Goal: Task Accomplishment & Management: Use online tool/utility

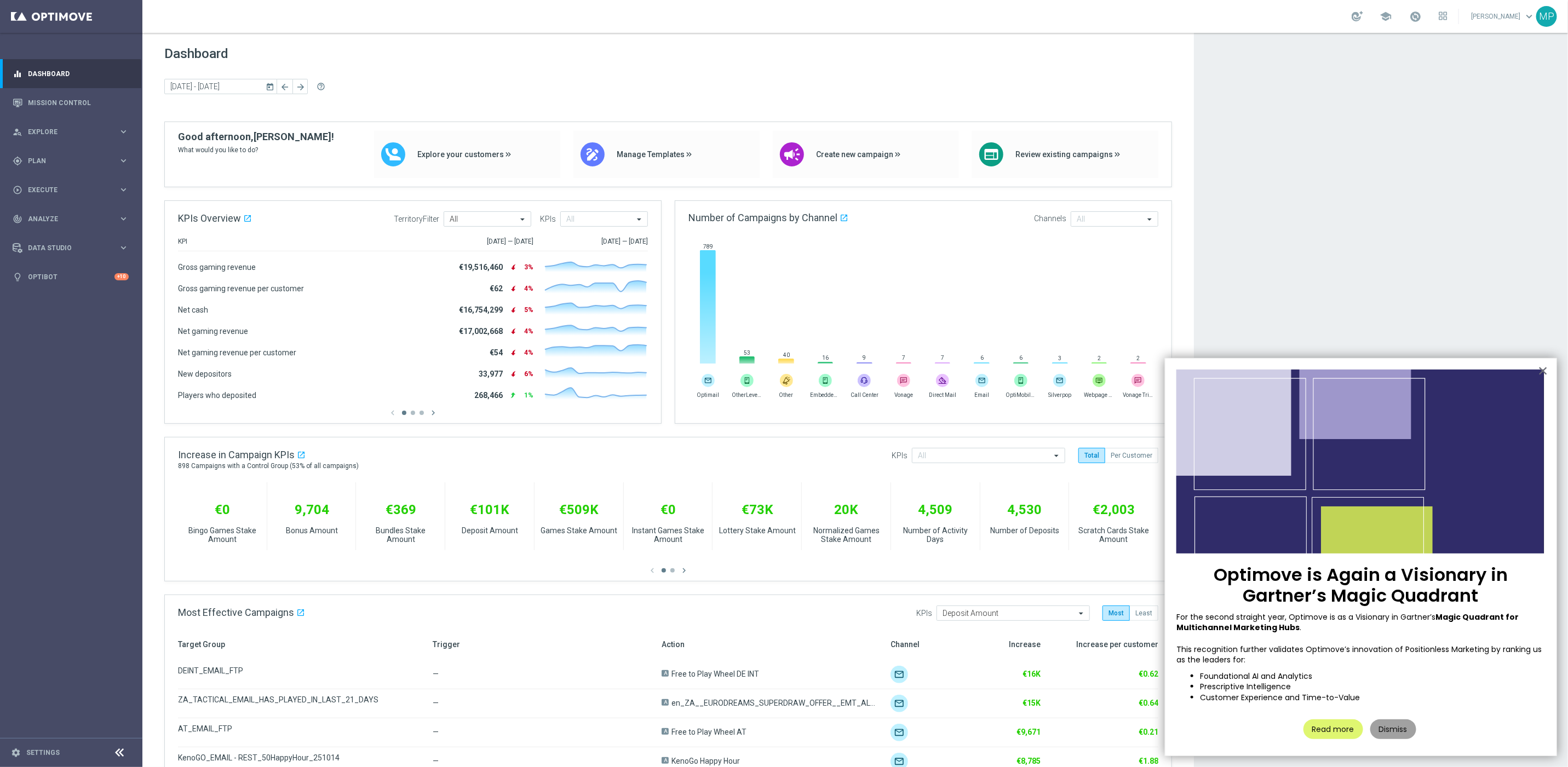
click at [1404, 730] on button "Dismiss" at bounding box center [1394, 729] width 46 height 19
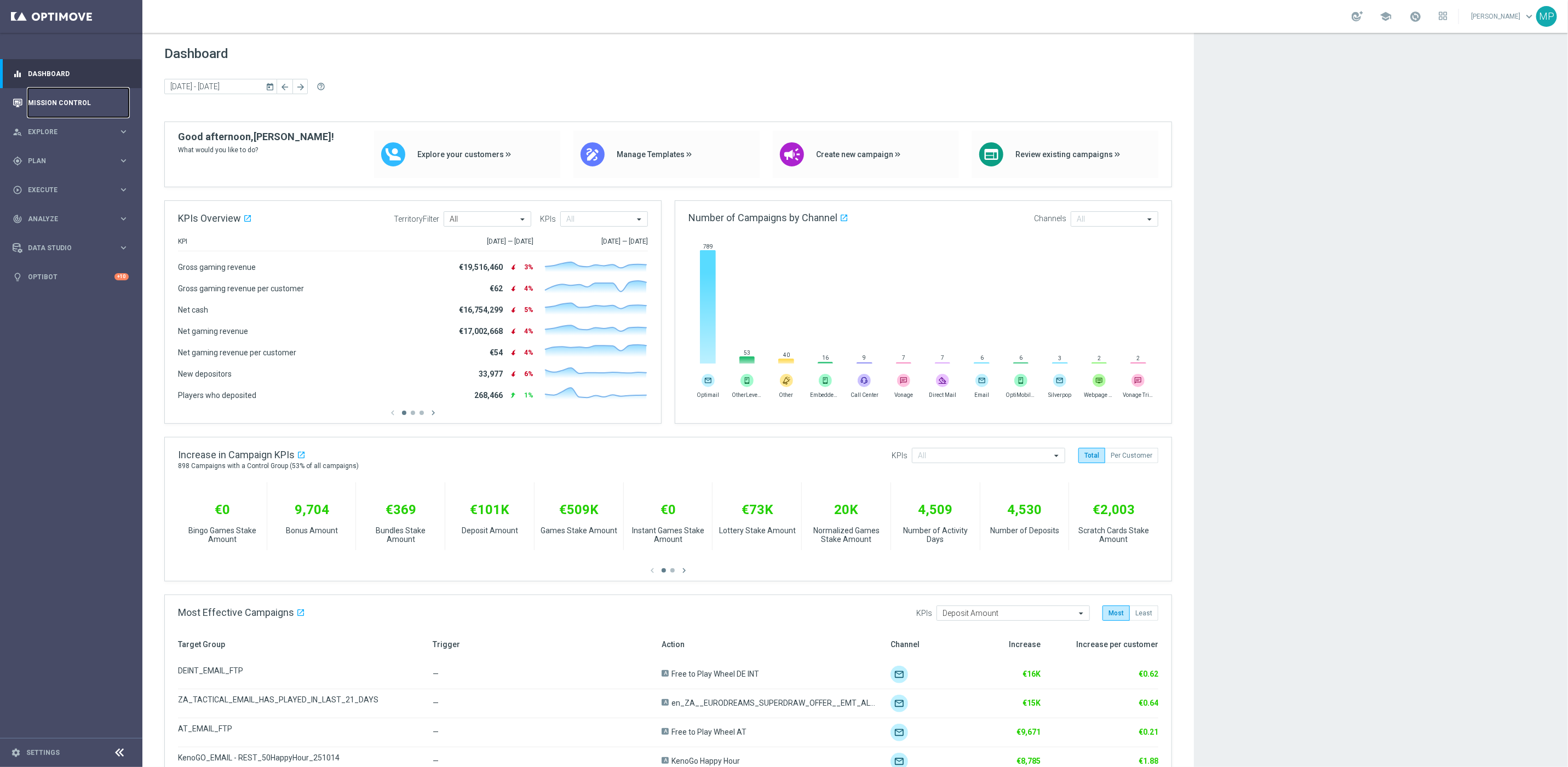
click at [92, 108] on link "Mission Control" at bounding box center [78, 103] width 101 height 29
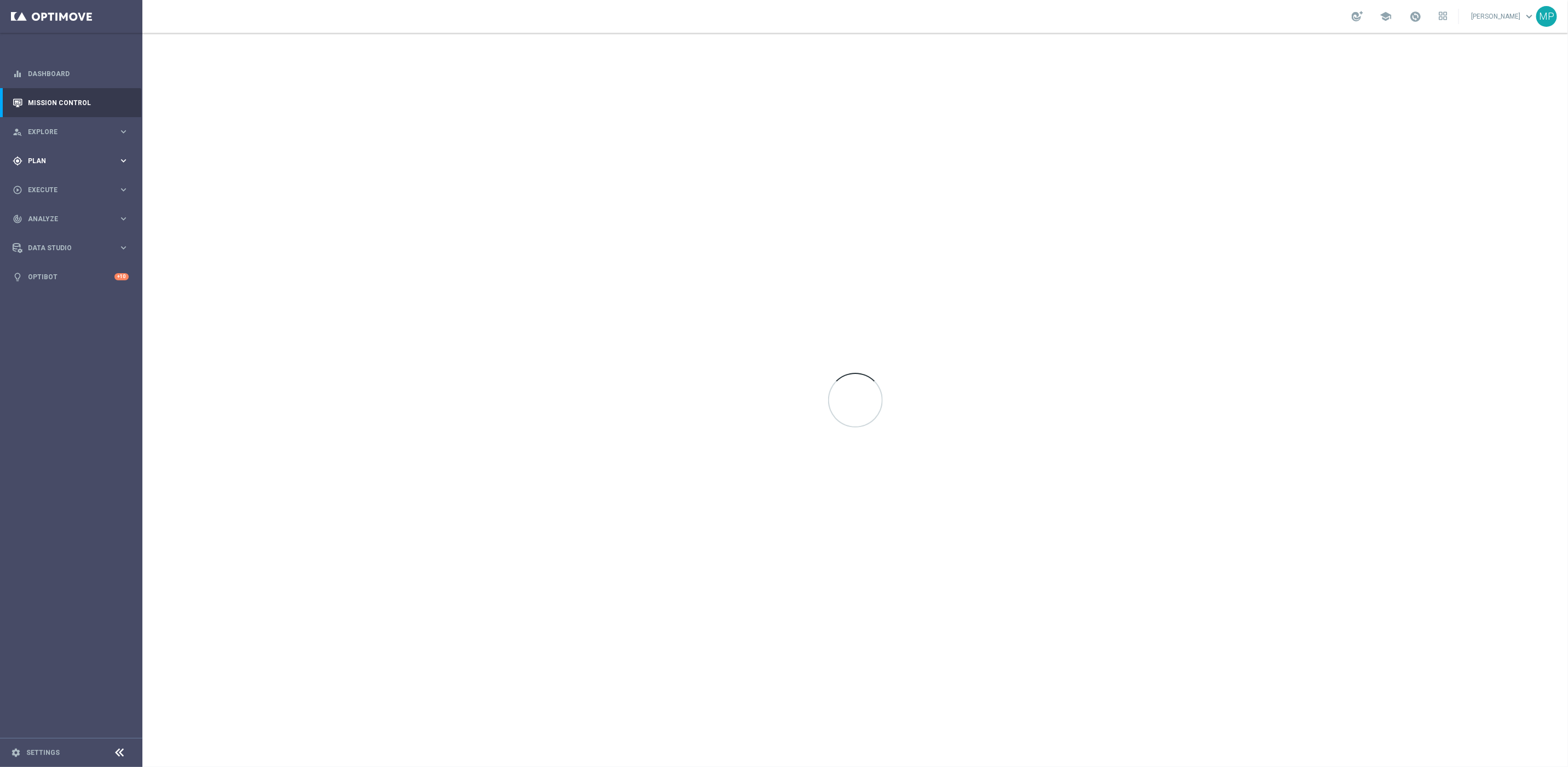
click at [81, 159] on span "Plan" at bounding box center [73, 160] width 90 height 6
click at [53, 214] on span "Templates" at bounding box center [68, 216] width 78 height 6
click at [56, 235] on link "Optimail" at bounding box center [74, 233] width 80 height 9
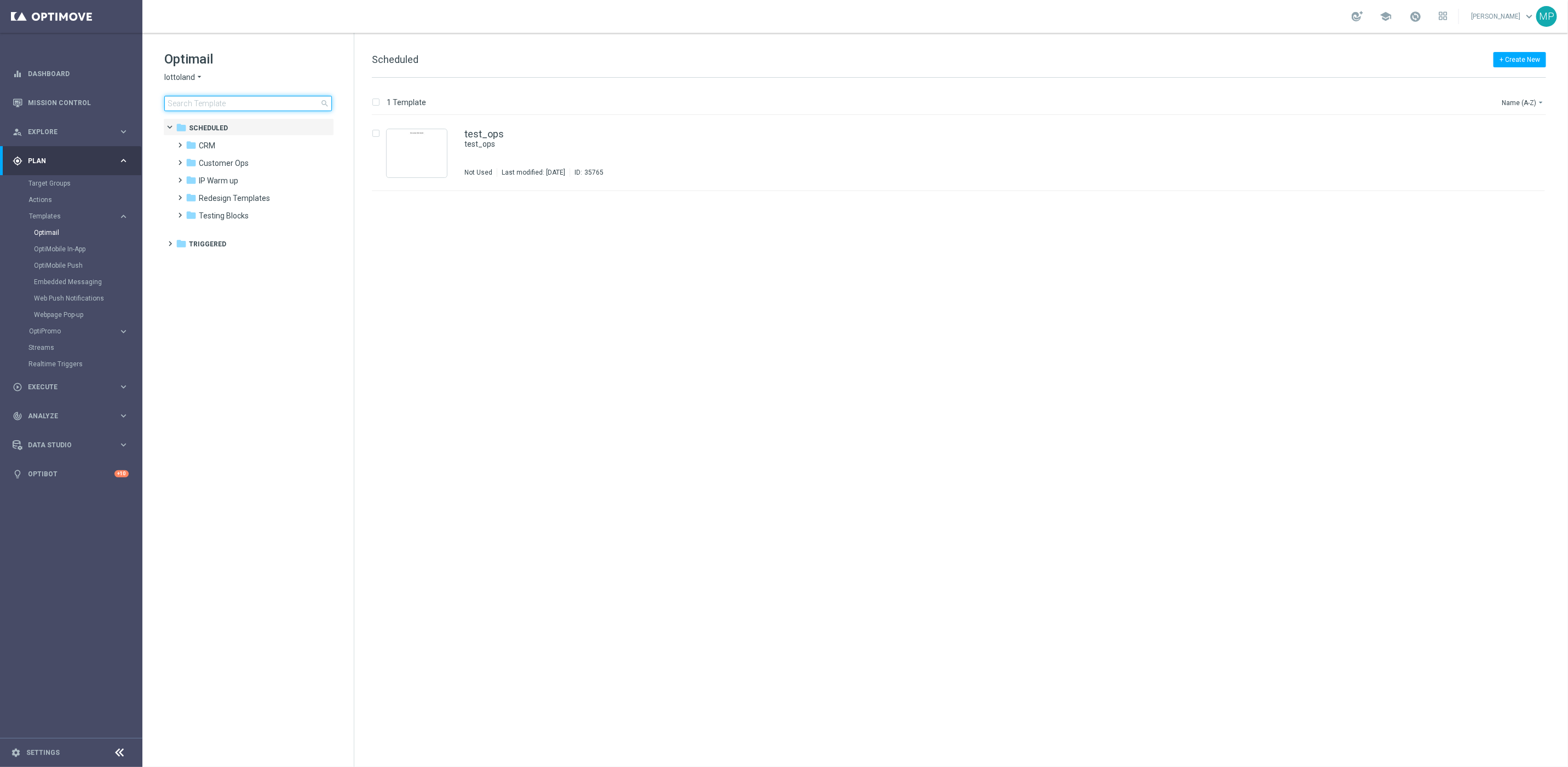
click at [224, 103] on input at bounding box center [248, 103] width 167 height 15
type input "en_ZA__SA_POWERBALL_MEGAMILLIONS_MINI_COMBO_REMINDER__EMT_ALL_EM_TAC_LT"
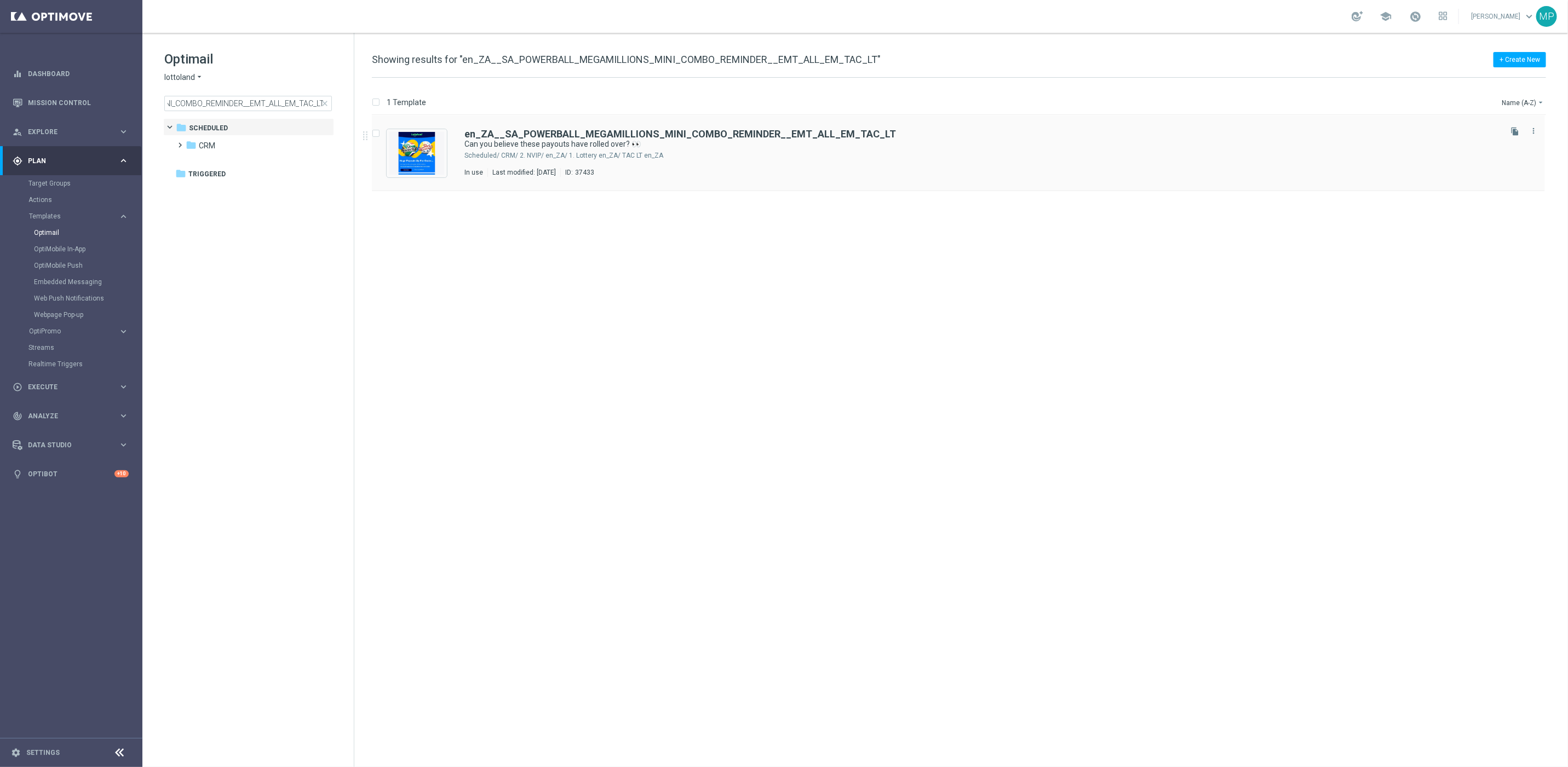
click at [725, 162] on div "en_ZA__SA_POWERBALL_MEGAMILLIONS_MINI_COMBO_REMINDER__EMT_ALL_EM_TAC_LT Can you…" at bounding box center [982, 153] width 1035 height 48
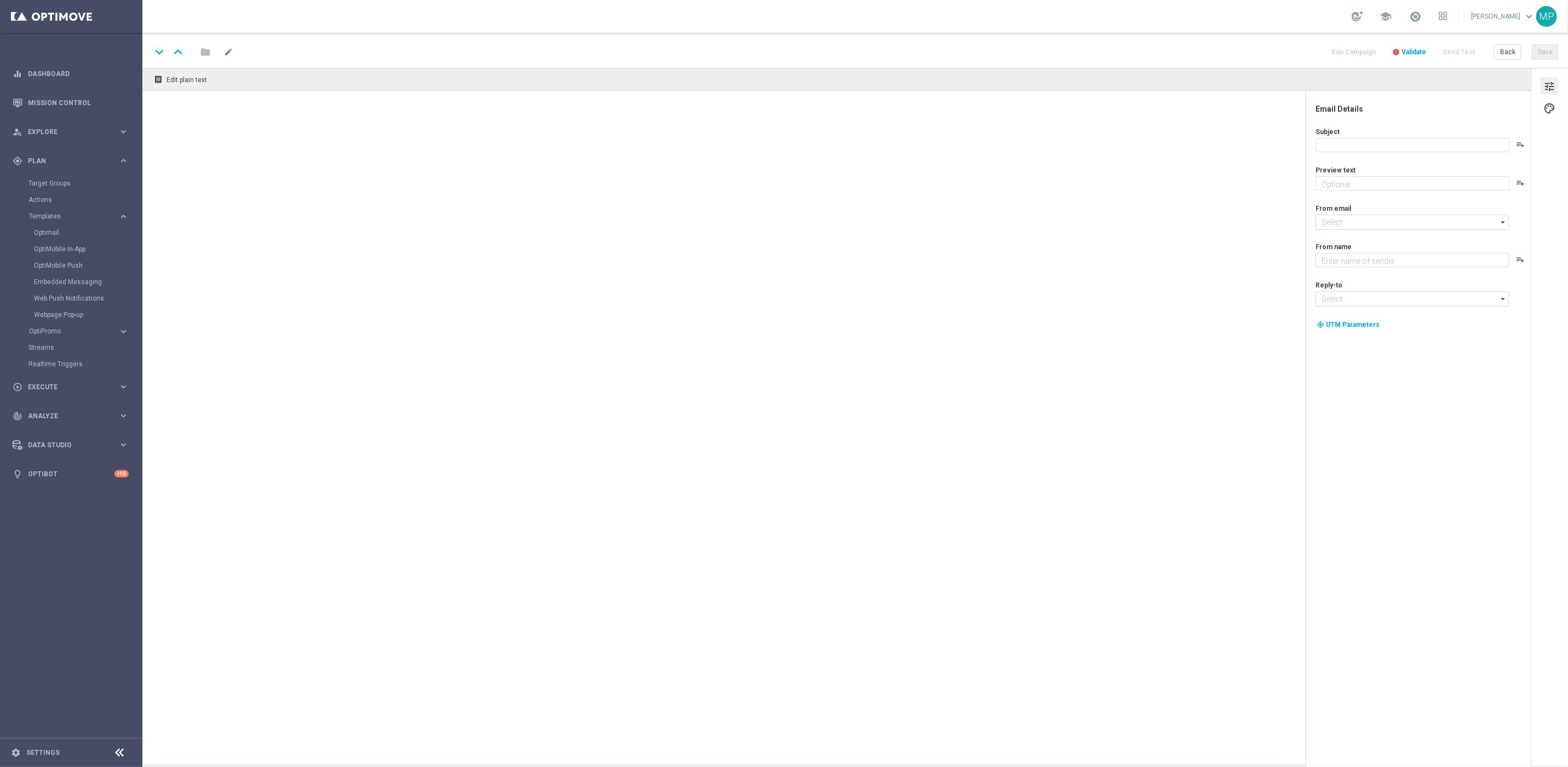
type textarea "Huge offer still available!"
type input "mail@crm.lottoland.com"
type textarea "Lottoland"
type input "support@lottoland.co.za"
